Goal: Register for event/course

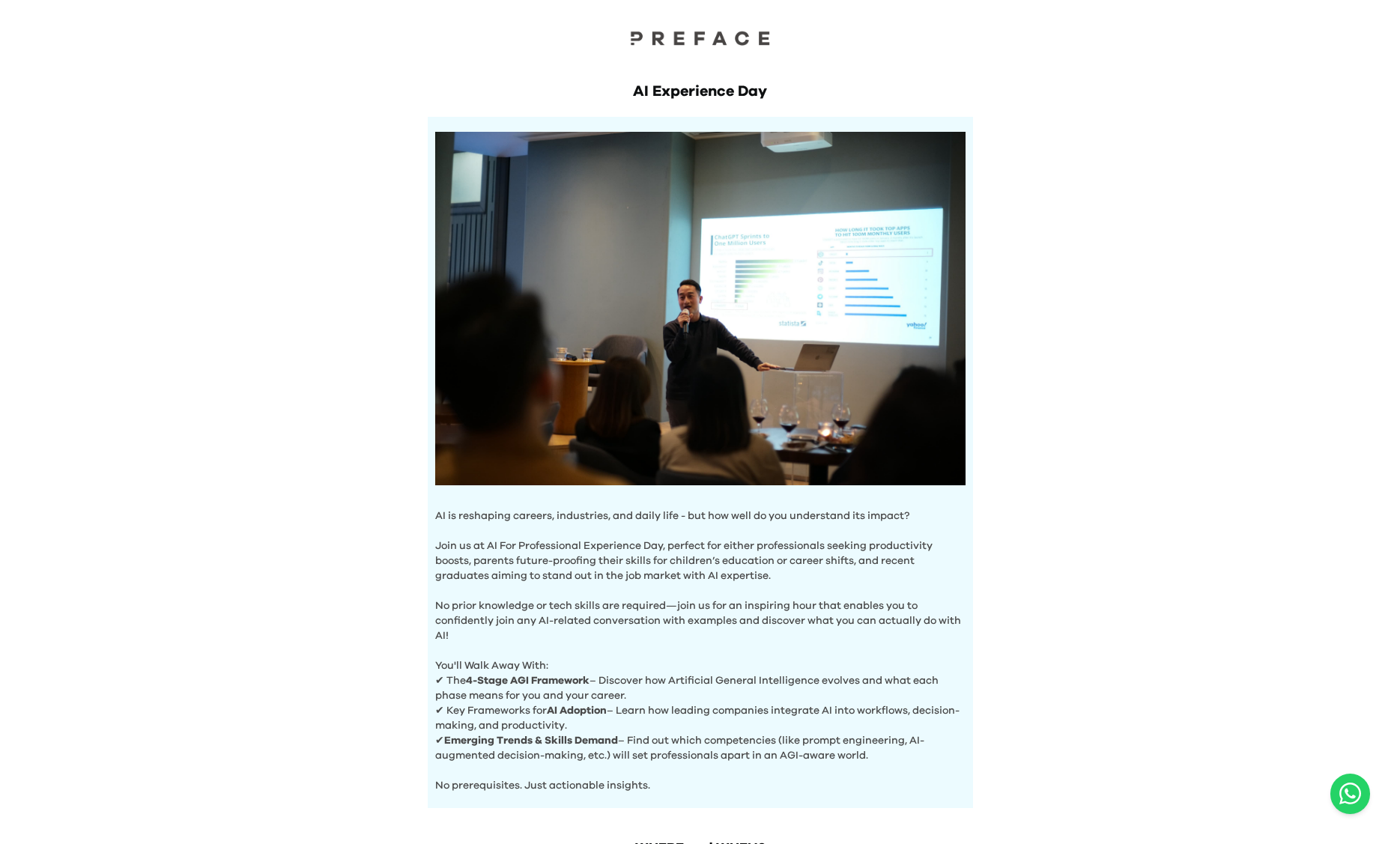
scroll to position [255, 0]
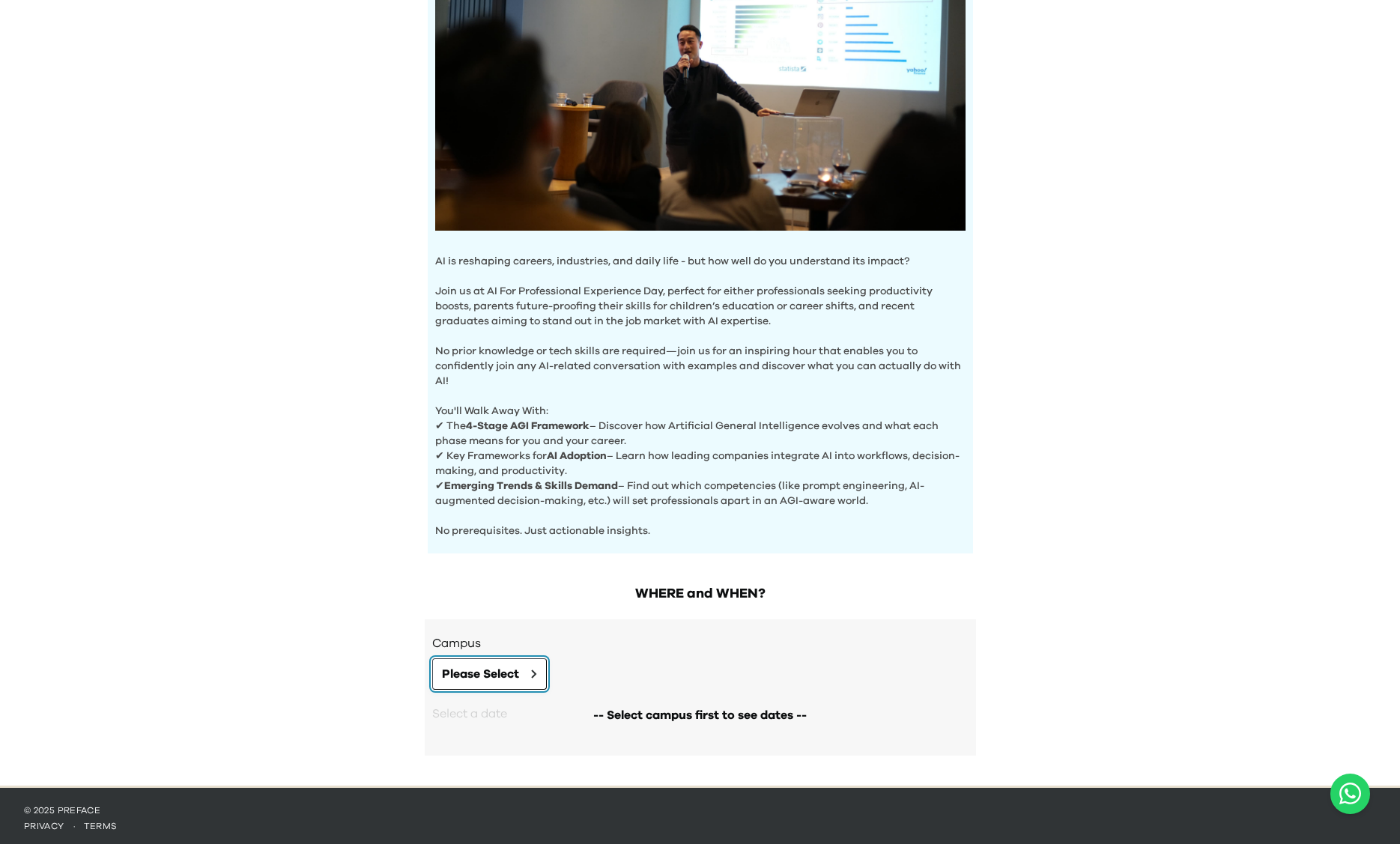
click at [497, 668] on span "Please Select" at bounding box center [480, 674] width 77 height 18
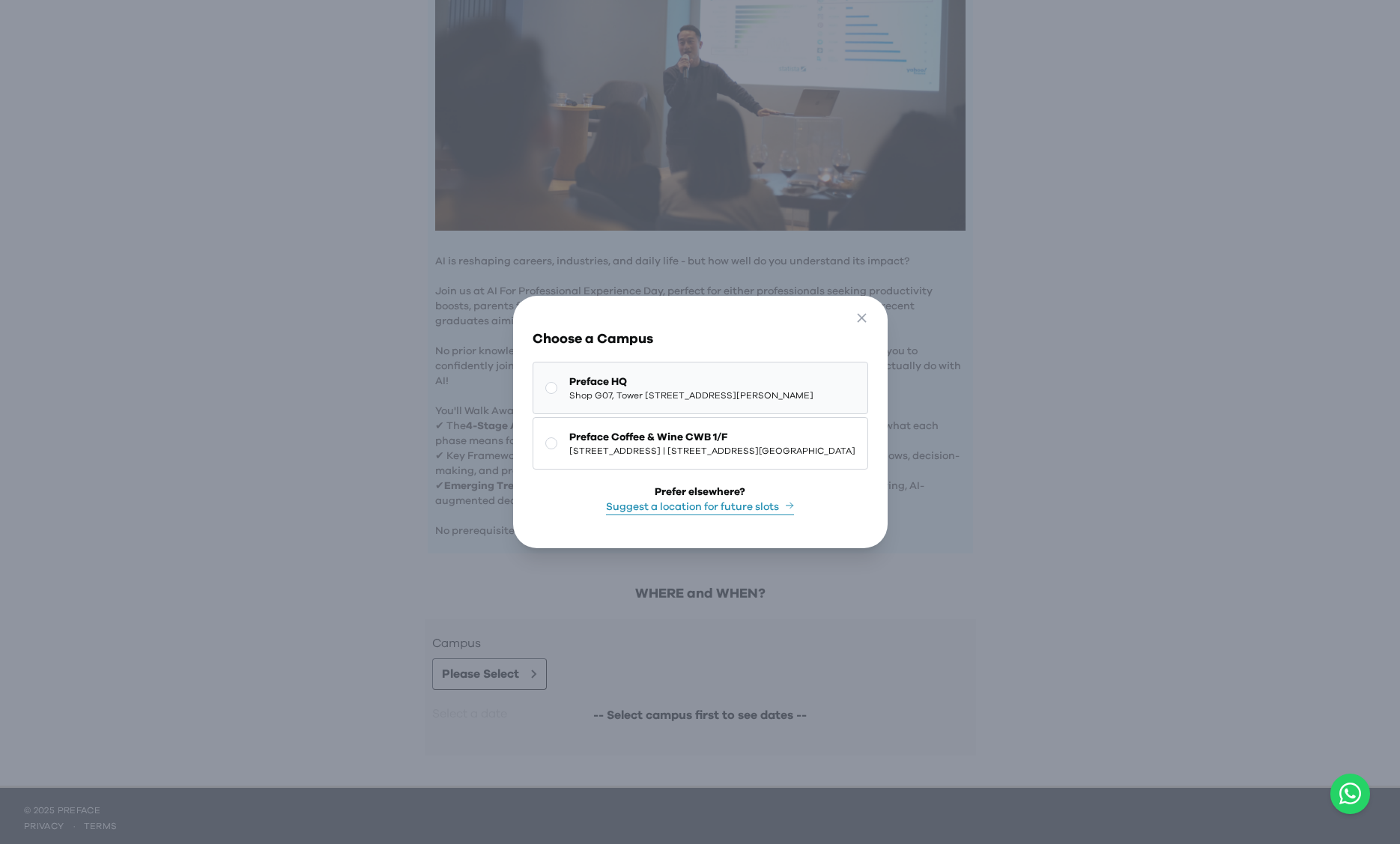
click at [533, 389] on button "Preface HQ Shop G07, Tower [STREET_ADDRESS][PERSON_NAME]" at bounding box center [701, 388] width 336 height 52
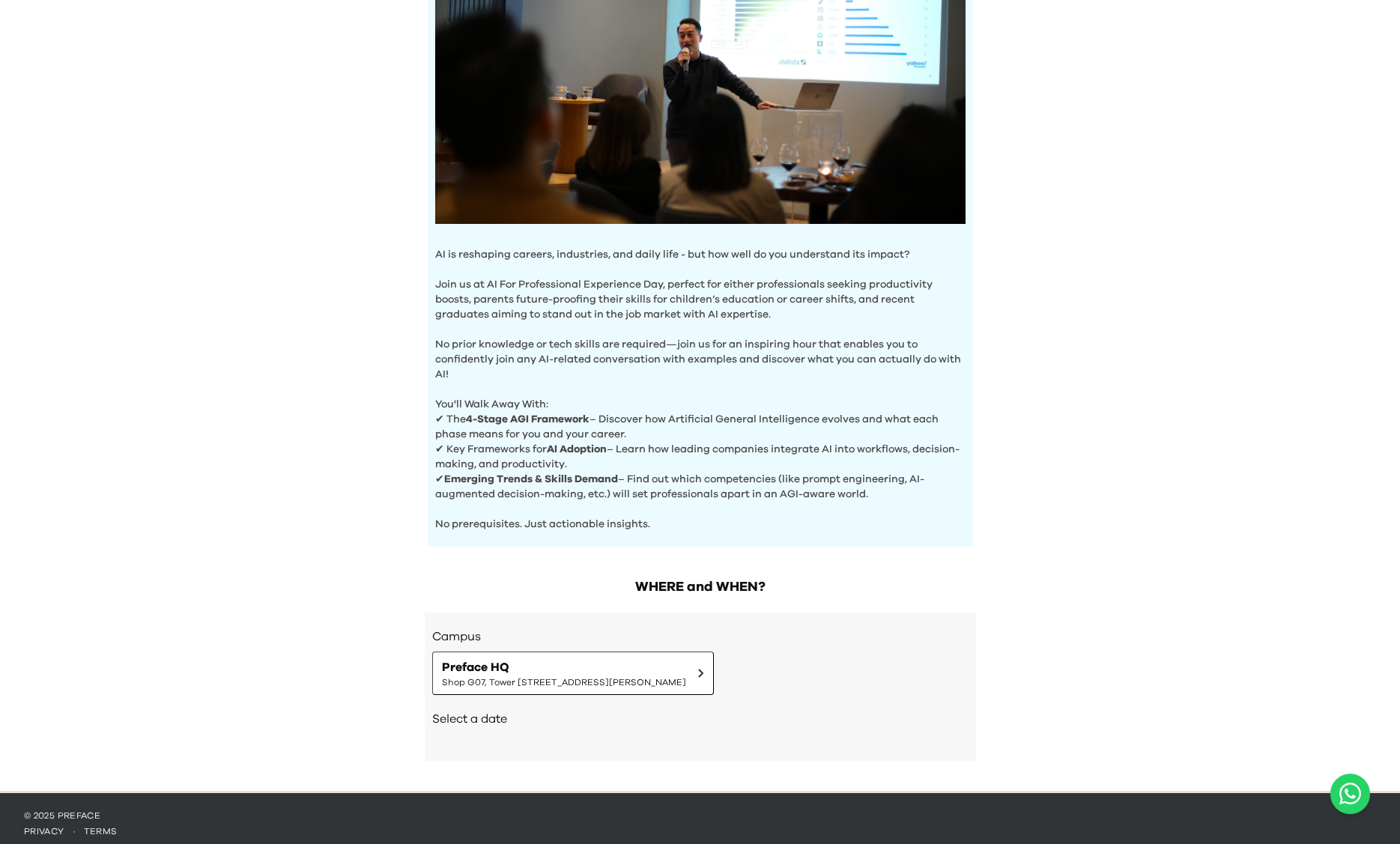
scroll to position [267, 0]
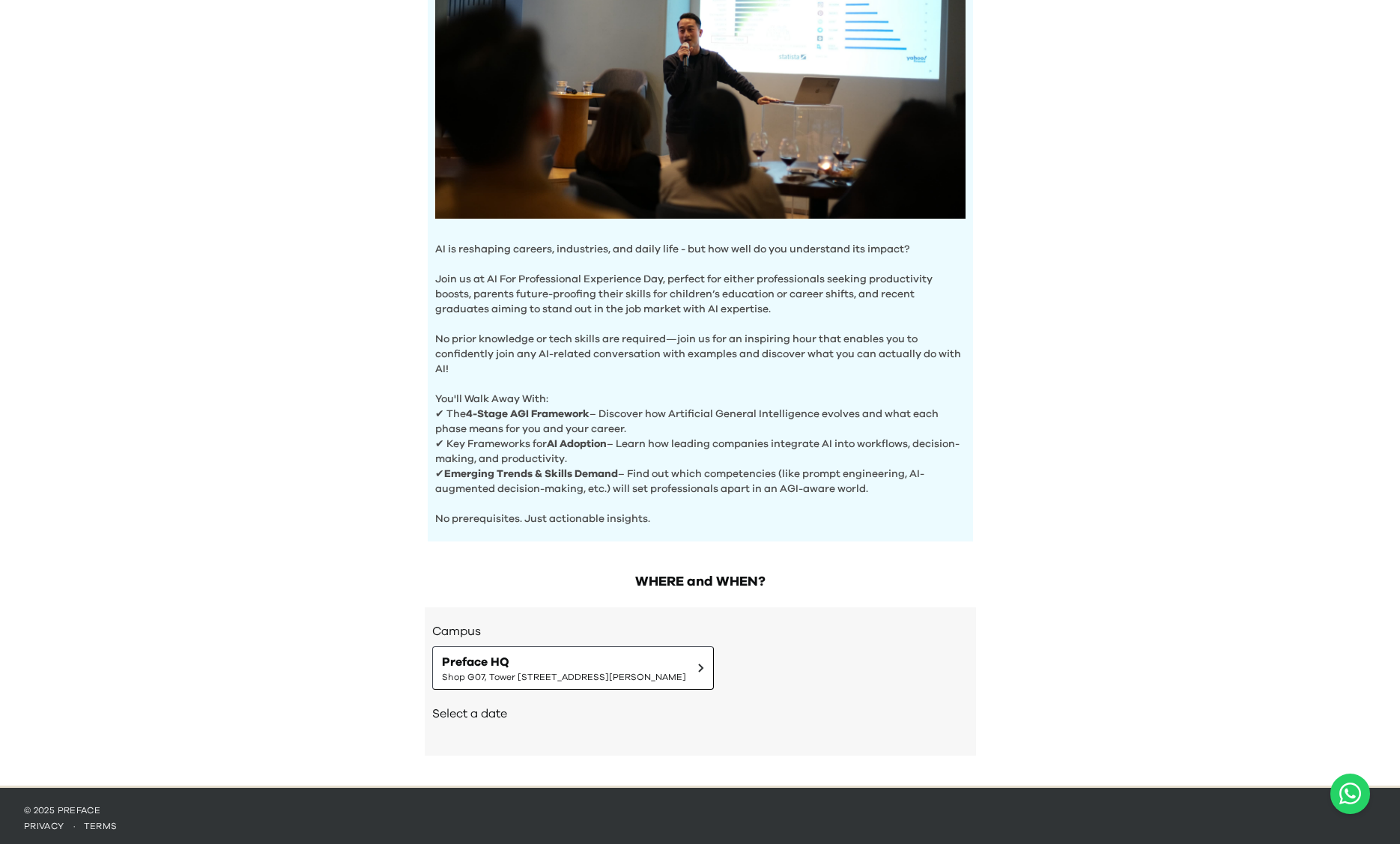
click at [510, 711] on h2 "Select a date" at bounding box center [700, 713] width 536 height 18
click at [496, 720] on div "Select a date" at bounding box center [700, 715] width 536 height 51
click at [477, 714] on h2 "Select a date" at bounding box center [700, 713] width 536 height 18
click at [686, 675] on span "Shop G07, Tower [STREET_ADDRESS][PERSON_NAME]" at bounding box center [564, 677] width 244 height 12
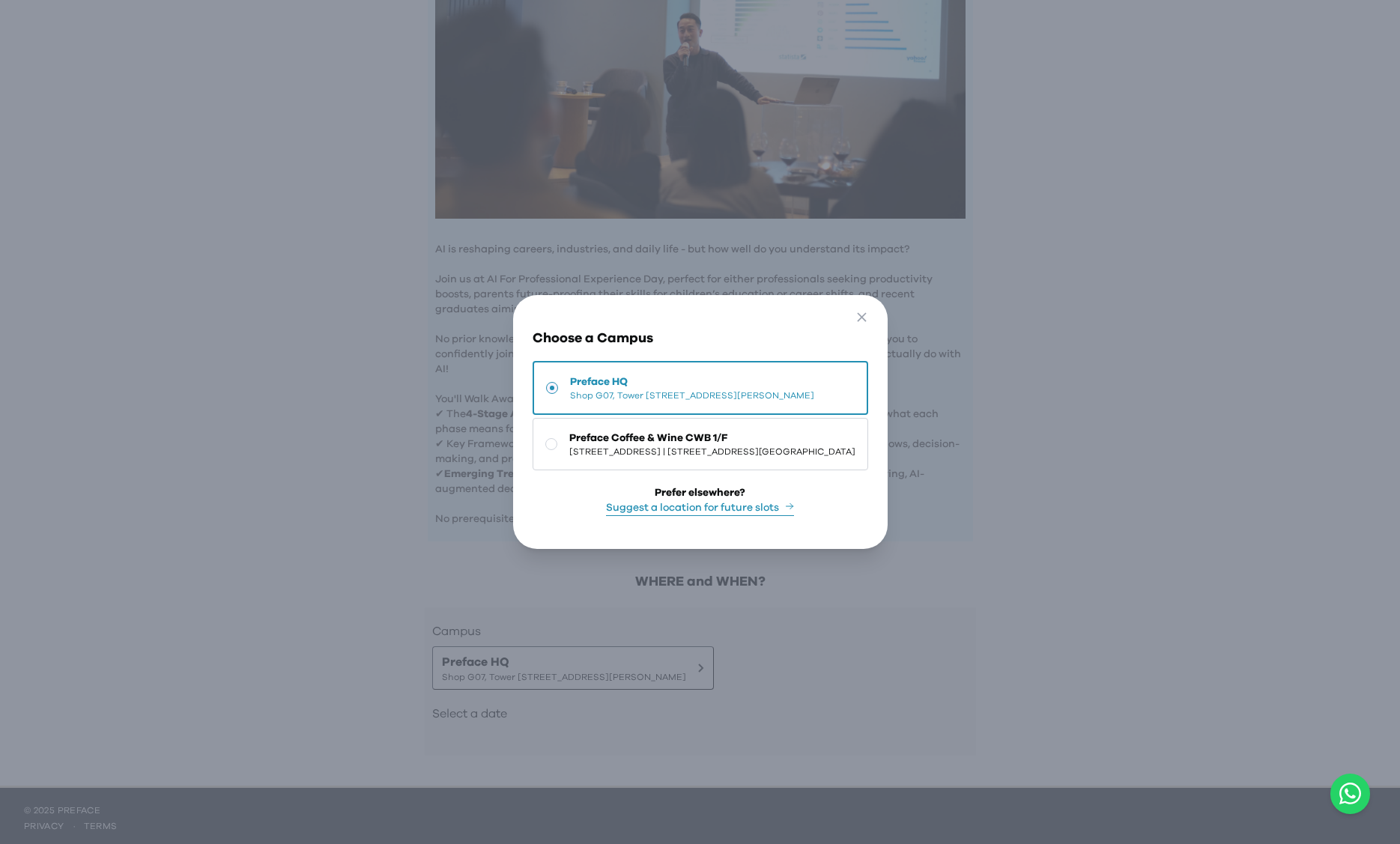
click at [1072, 459] on div "Go Back Close Choose a Campus Preface HQ Shop [GEOGRAPHIC_DATA][STREET_ADDRESS]…" at bounding box center [700, 422] width 1400 height 844
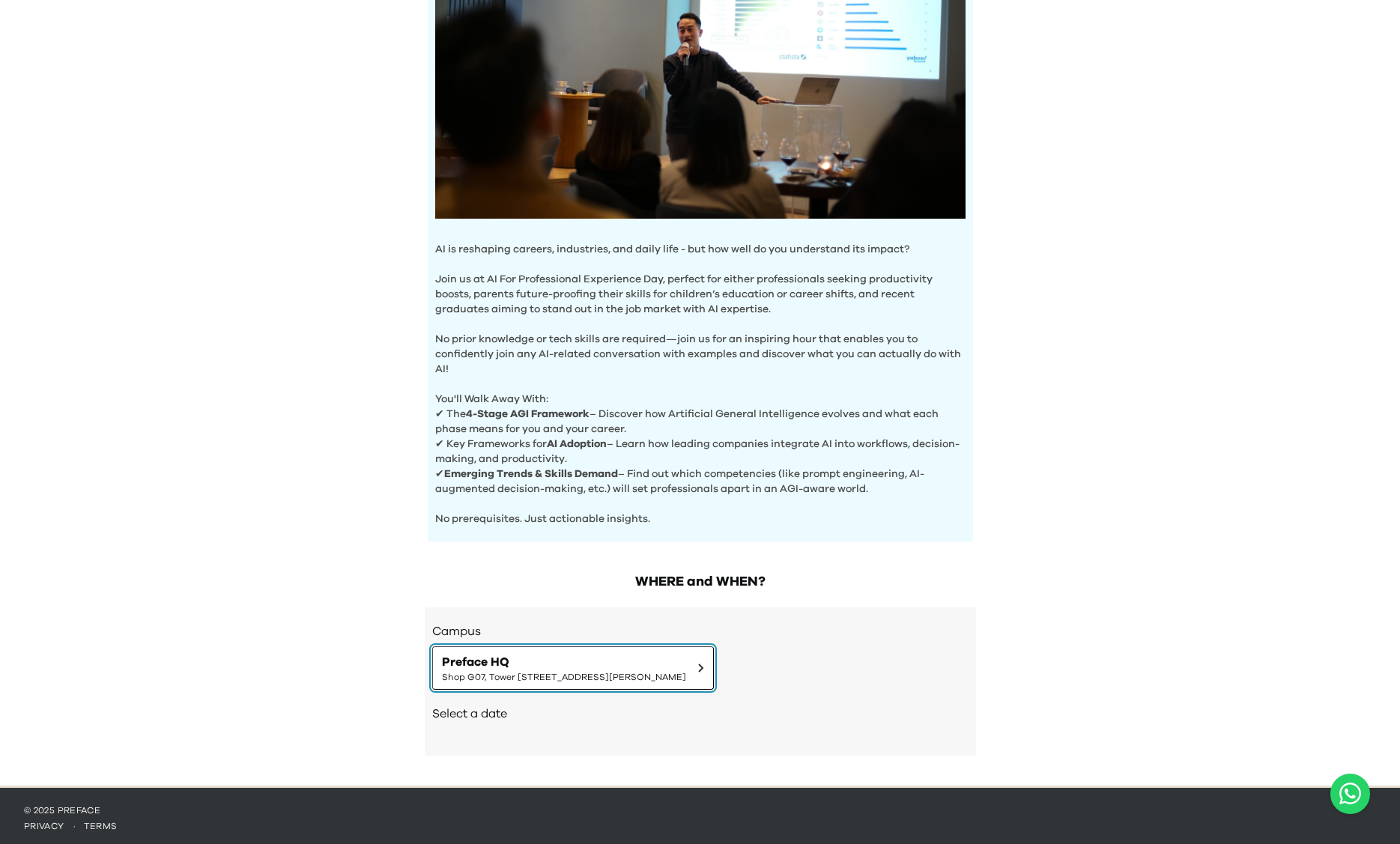
click at [686, 671] on span "Shop G07, Tower [STREET_ADDRESS][PERSON_NAME]" at bounding box center [564, 677] width 244 height 12
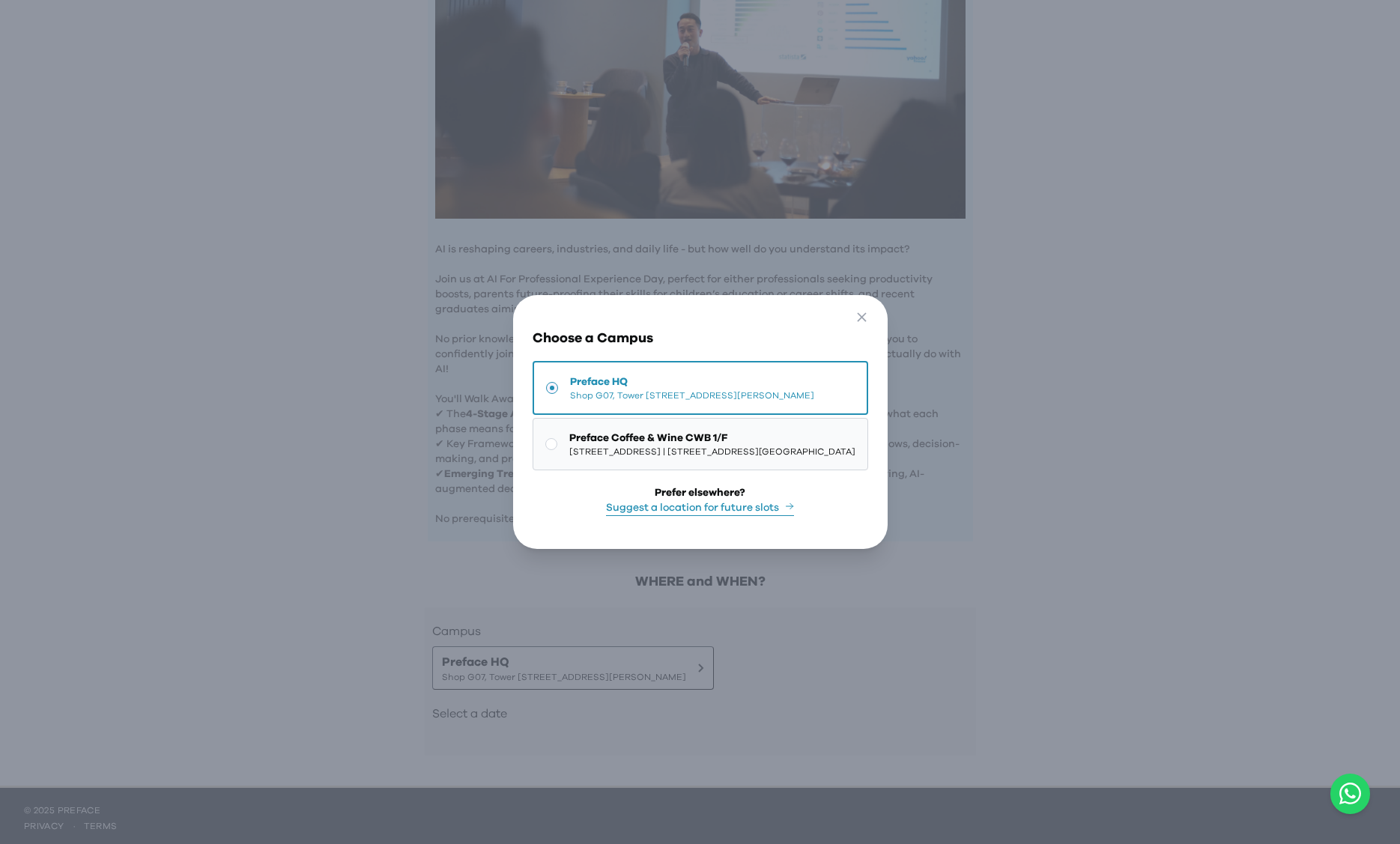
click at [533, 443] on button "Preface Coffee & Wine CWB 1/F 1/F, [STREET_ADDRESS] | [STREET_ADDRESS][GEOGRAPH…" at bounding box center [701, 444] width 336 height 52
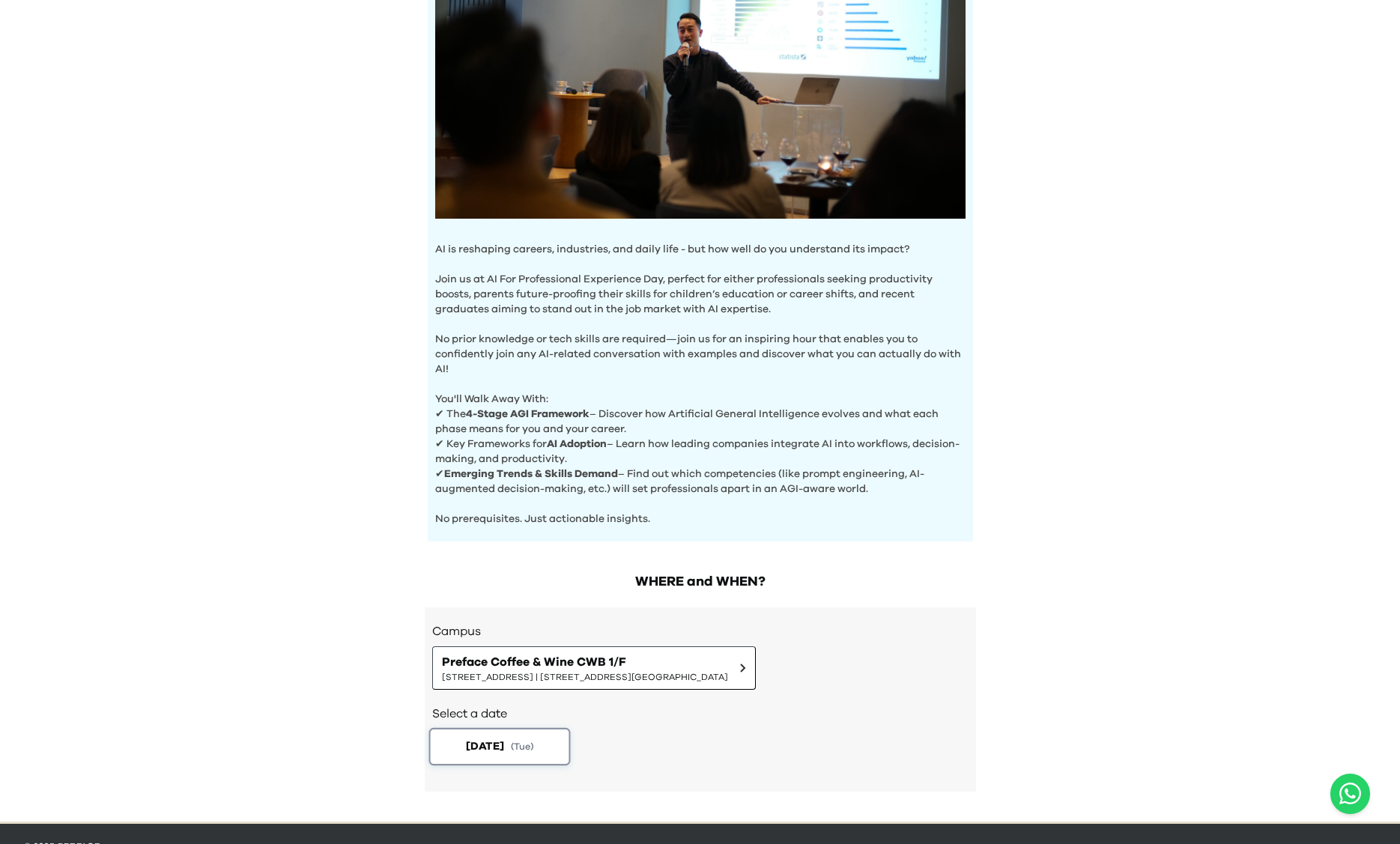
click at [533, 752] on button "[DATE] ( Tue )" at bounding box center [500, 747] width 142 height 37
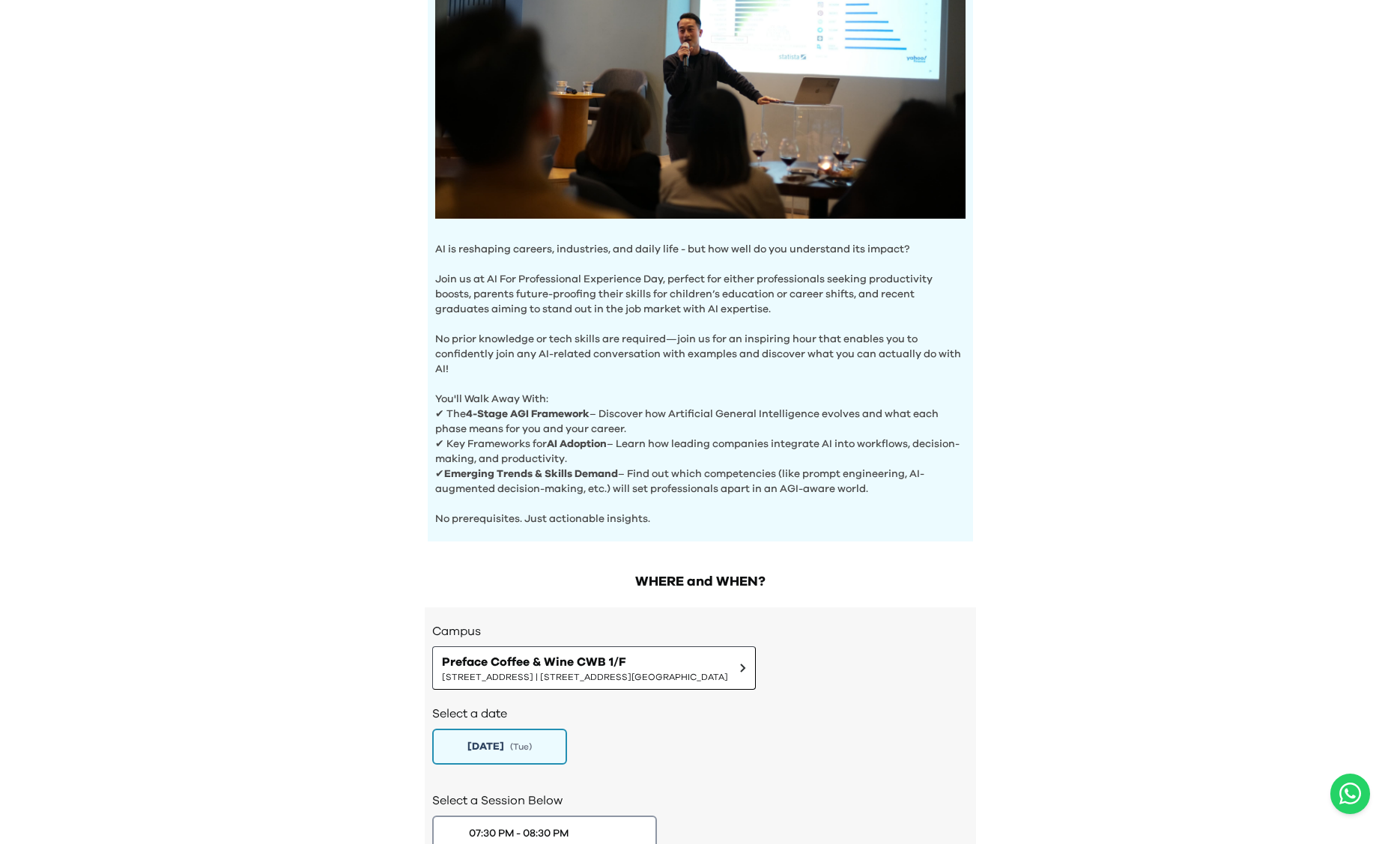
scroll to position [408, 0]
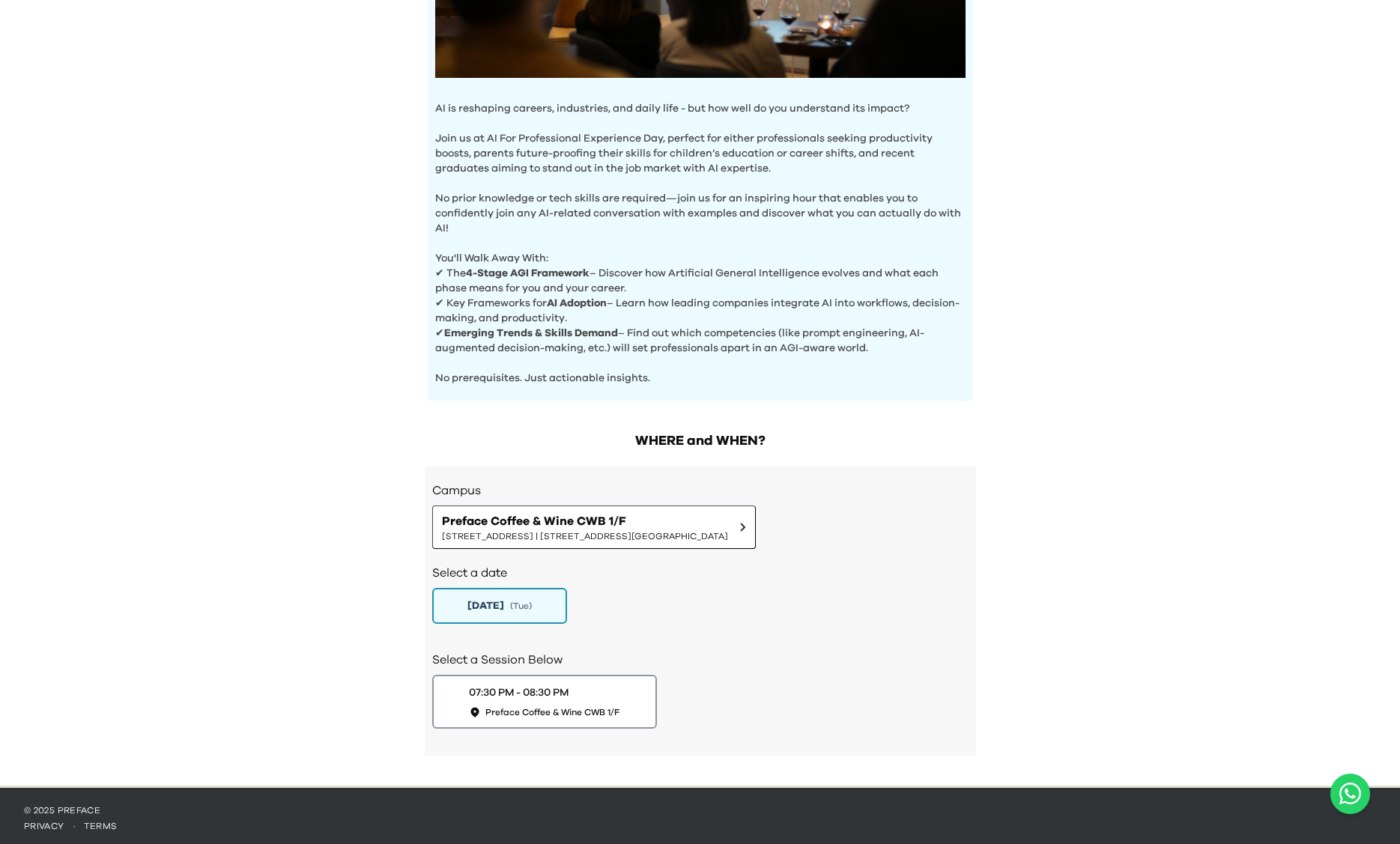
click at [783, 606] on div "[DATE] ( Tue )" at bounding box center [700, 606] width 536 height 36
click at [1025, 498] on div "AI Experience Day AI is reshaping careers, industries, and daily life - but how…" at bounding box center [700, 189] width 1400 height 1193
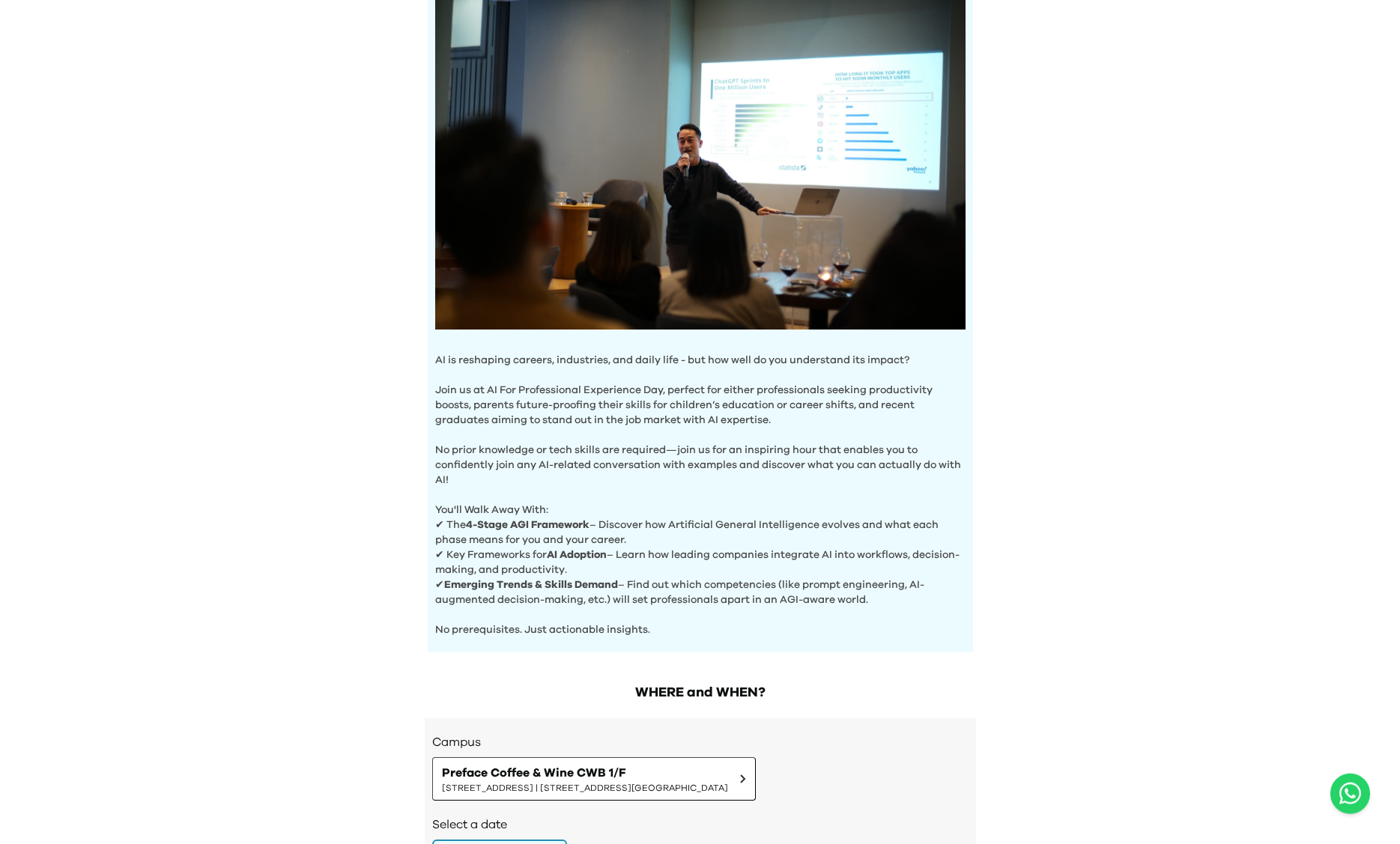
scroll to position [153, 0]
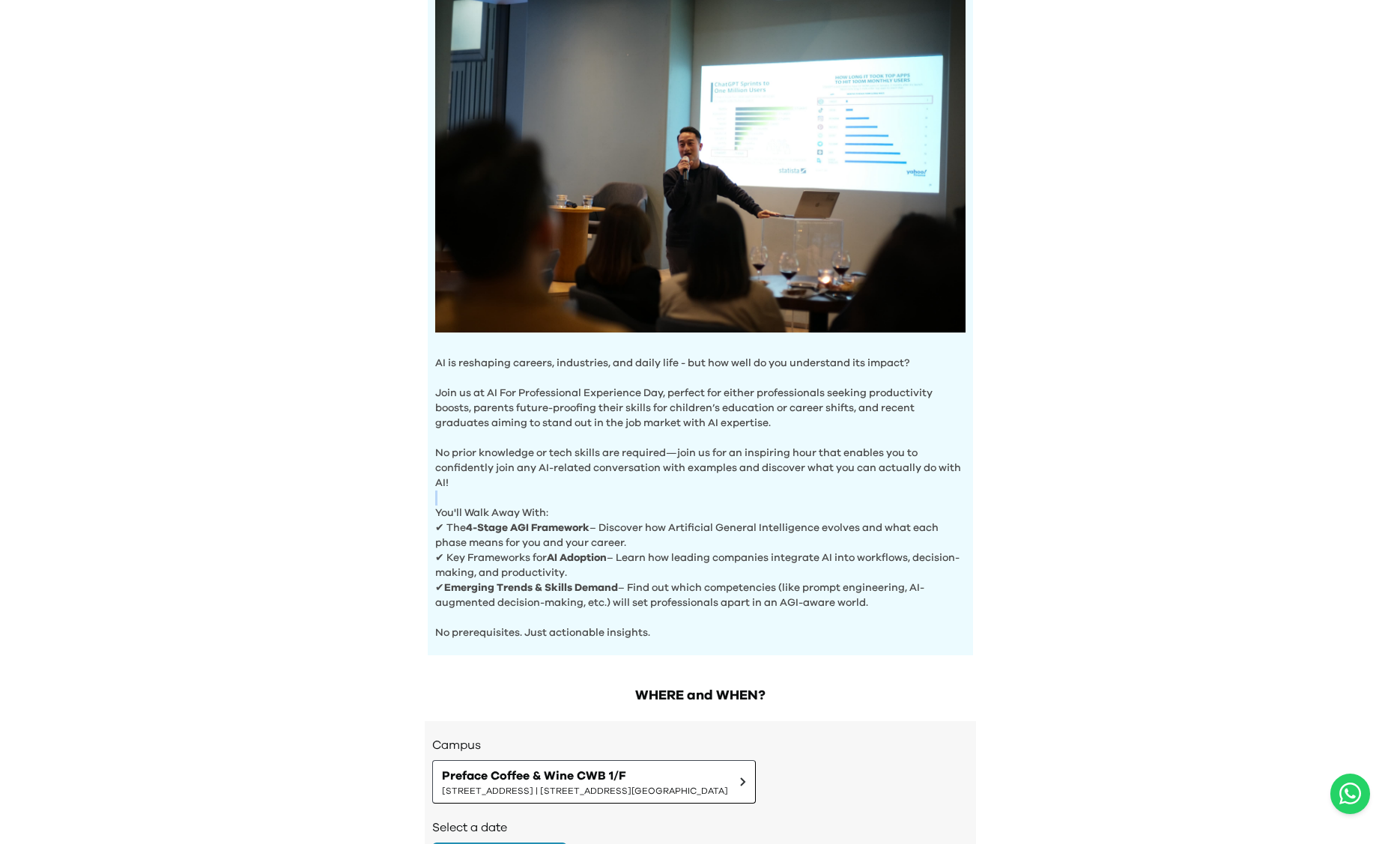
click at [1129, 486] on div "AI Experience Day AI is reshaping careers, industries, and daily life - but how…" at bounding box center [700, 444] width 1400 height 1193
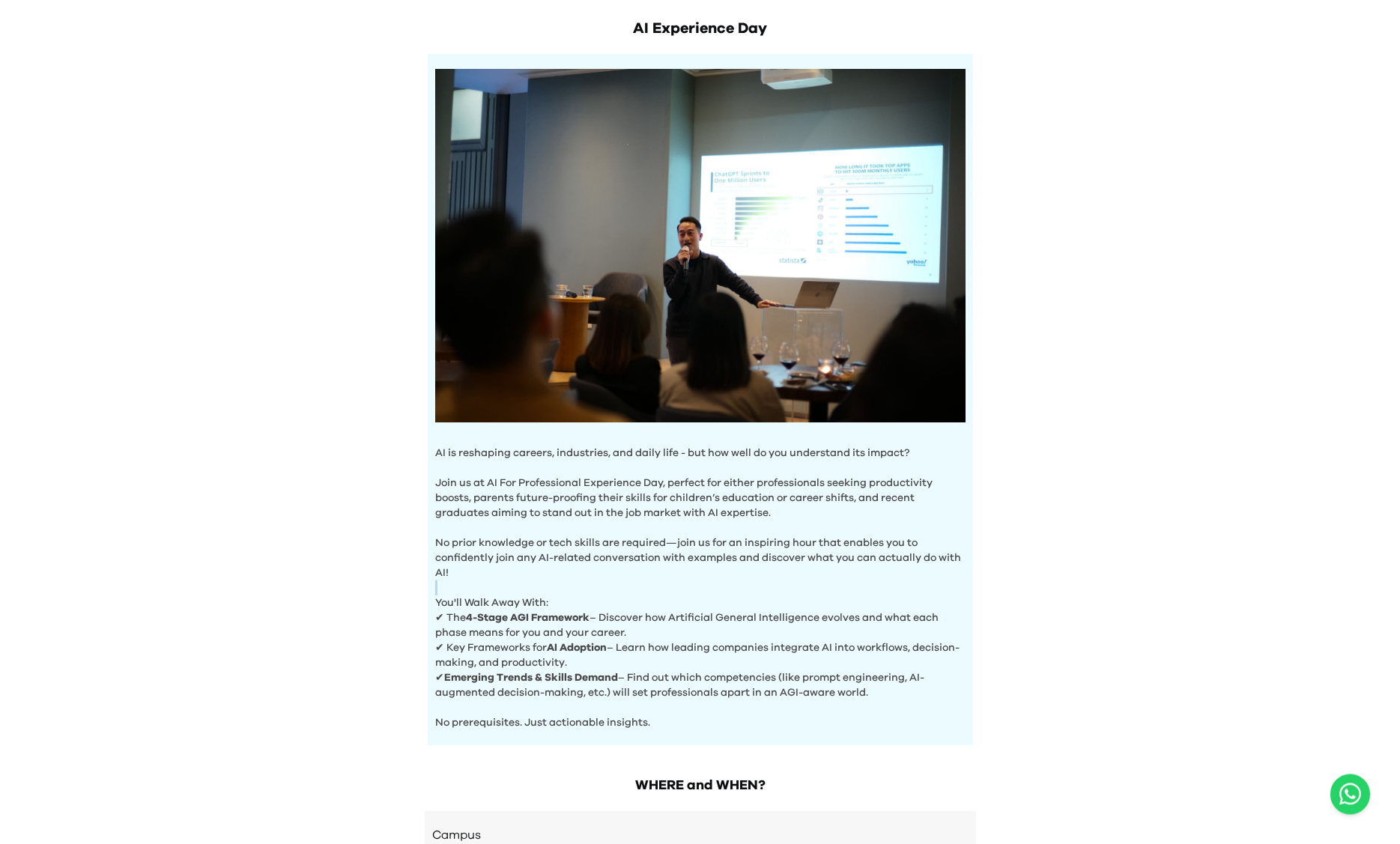
scroll to position [0, 0]
